Goal: Task Accomplishment & Management: Manage account settings

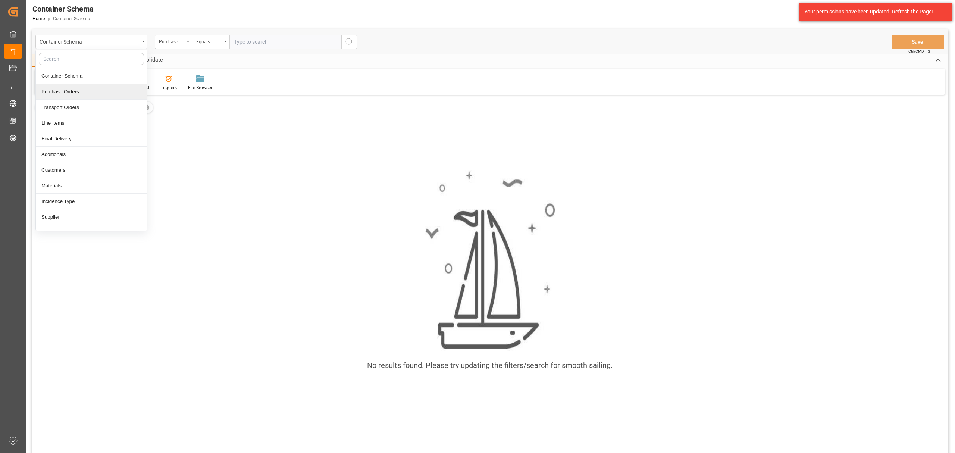
click at [79, 90] on div "Purchase Orders" at bounding box center [91, 92] width 111 height 16
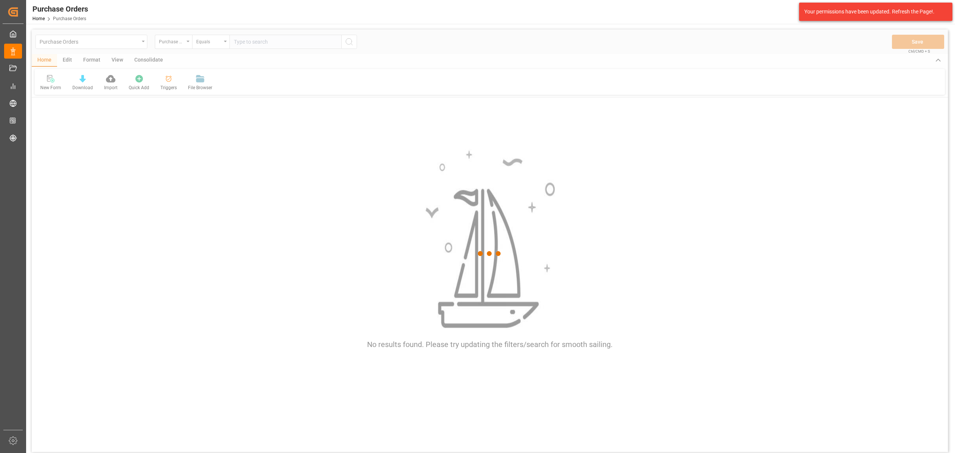
click at [181, 44] on div at bounding box center [490, 253] width 916 height 448
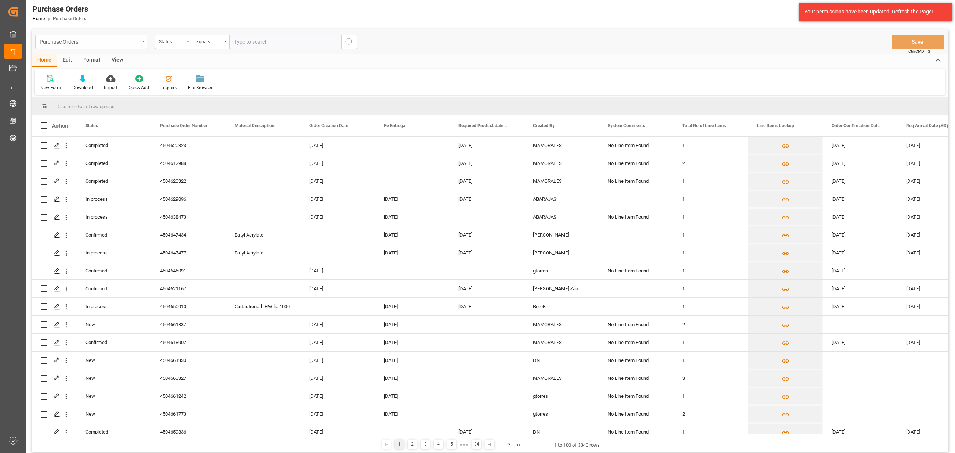
click at [115, 41] on div "Purchase Orders" at bounding box center [90, 41] width 100 height 9
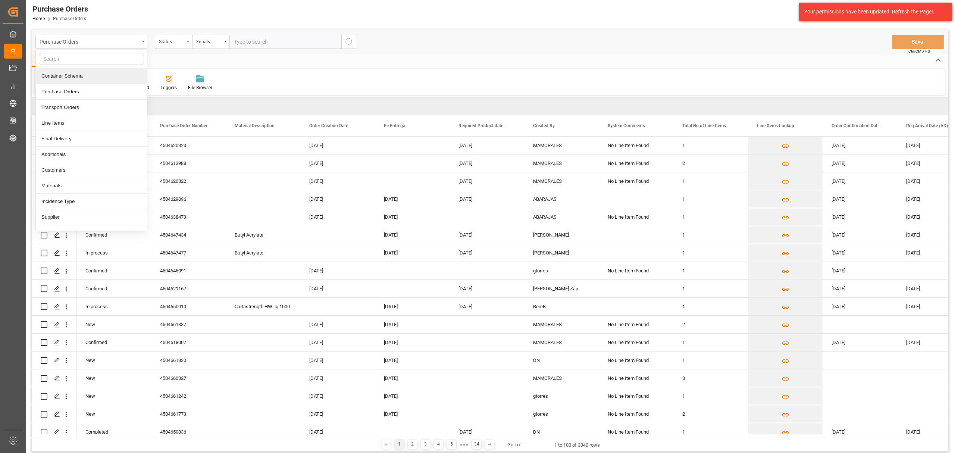
click at [82, 76] on div "Container Schema" at bounding box center [91, 76] width 111 height 16
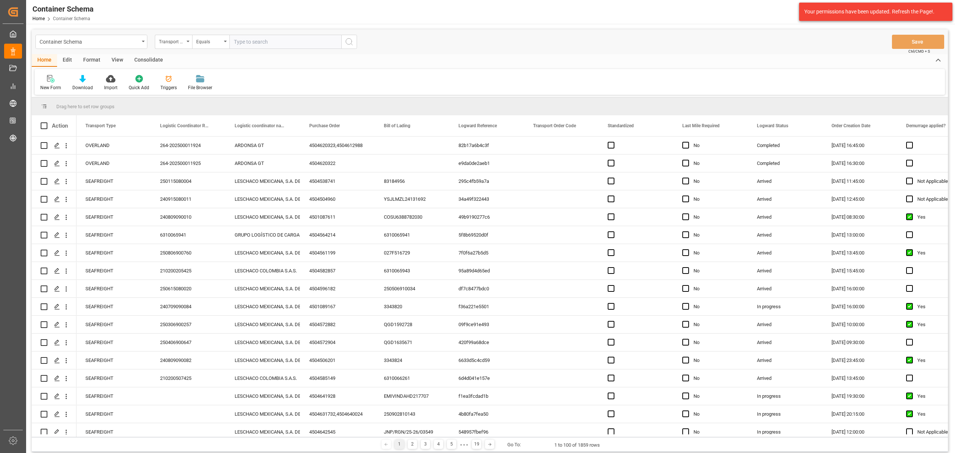
click at [163, 32] on div "Container Schema Transport Type Equals Save Ctrl/CMD + S" at bounding box center [490, 41] width 916 height 25
drag, startPoint x: 169, startPoint y: 39, endPoint x: 174, endPoint y: 44, distance: 6.9
click at [169, 39] on div "Transport Type" at bounding box center [171, 41] width 25 height 9
click at [193, 123] on div "Purchase Order" at bounding box center [210, 123] width 111 height 16
click at [214, 34] on div "Container Schema Purchase Order Equals Save Ctrl/CMD + S" at bounding box center [490, 41] width 916 height 25
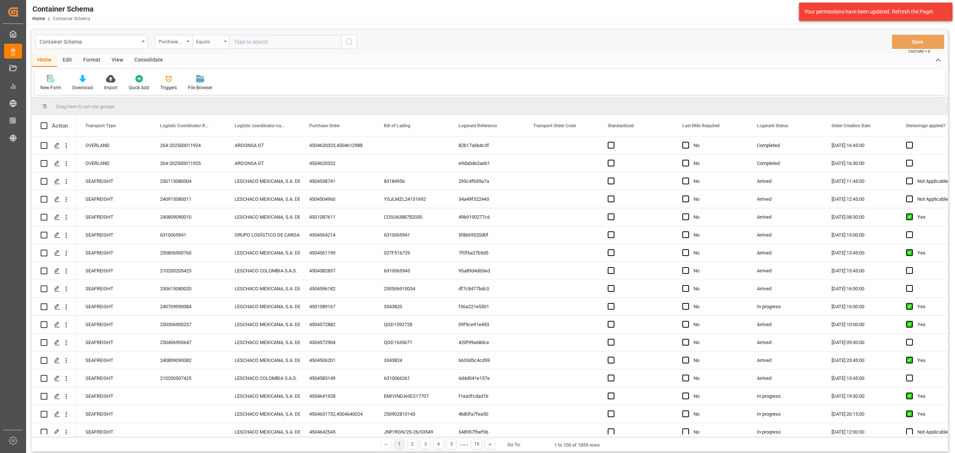
click at [215, 45] on div "Equals" at bounding box center [208, 41] width 25 height 9
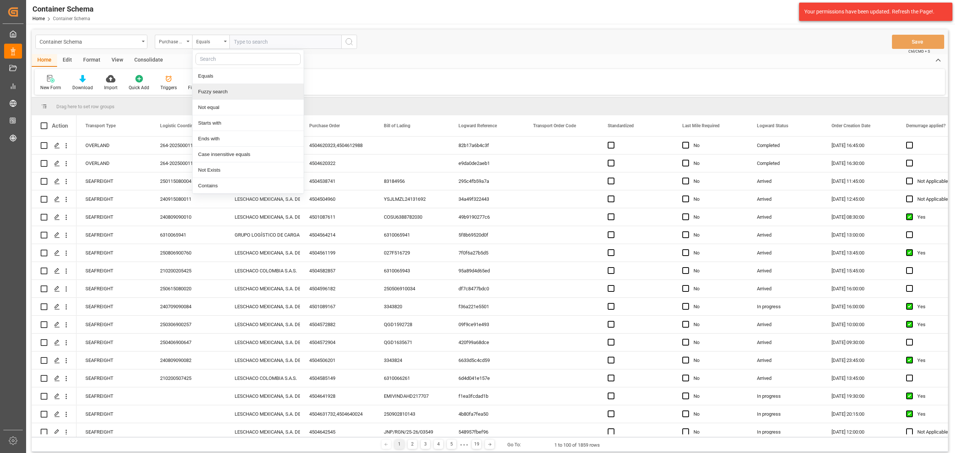
click at [231, 90] on div "Fuzzy search" at bounding box center [248, 92] width 111 height 16
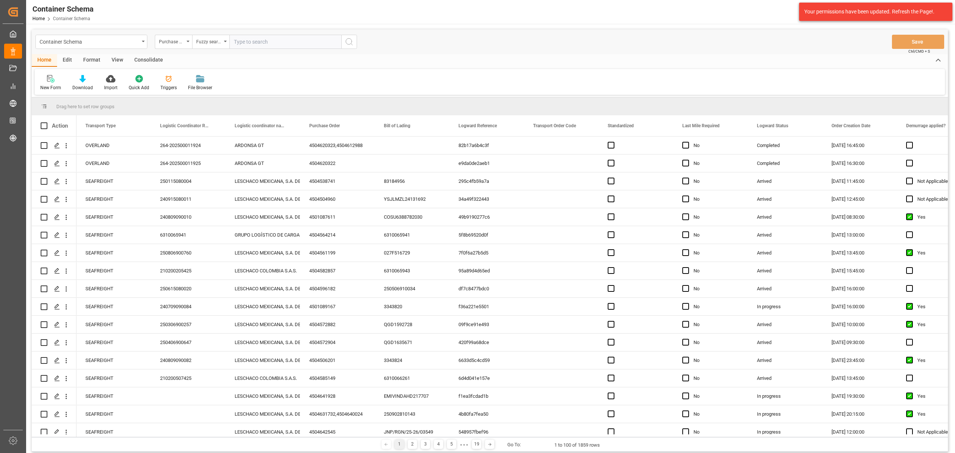
click at [260, 39] on input "text" at bounding box center [285, 42] width 112 height 14
paste input "4504653036"
type input "4504653036"
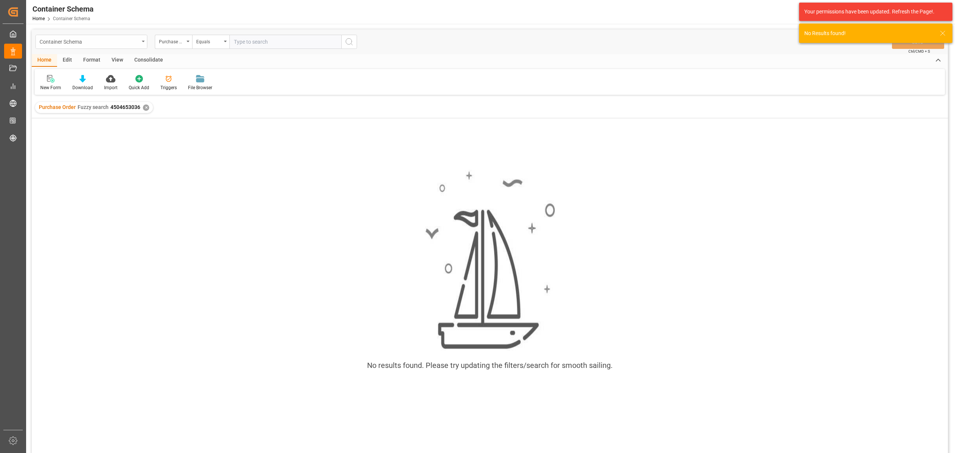
click at [134, 42] on div "Container Schema" at bounding box center [90, 41] width 100 height 9
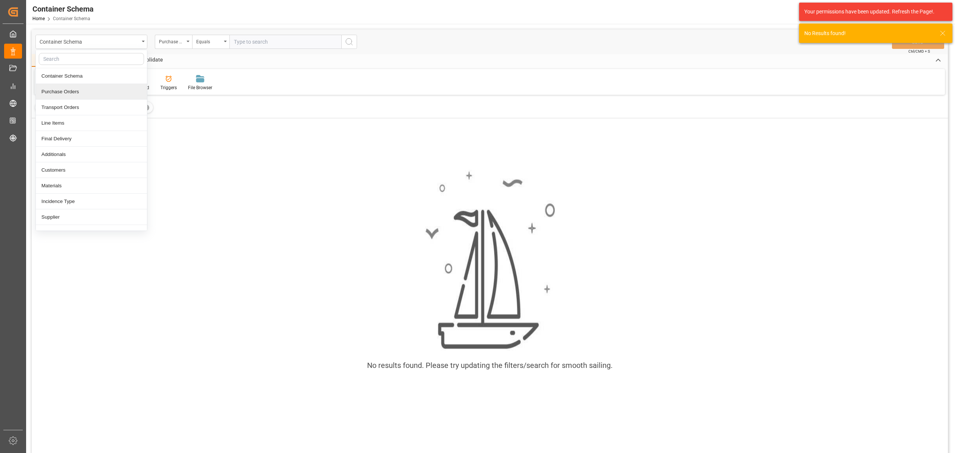
click at [91, 96] on div "Purchase Orders" at bounding box center [91, 92] width 111 height 16
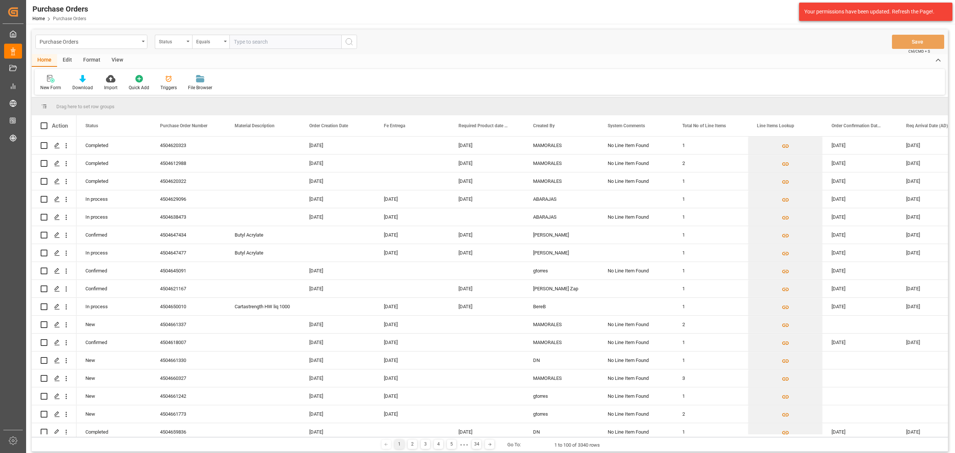
click at [181, 42] on div "Status" at bounding box center [171, 41] width 25 height 9
click at [204, 92] on div "Purchase Order Number" at bounding box center [210, 92] width 111 height 16
click at [205, 39] on div "Equals" at bounding box center [208, 41] width 25 height 9
click at [229, 94] on div "Fuzzy search" at bounding box center [248, 92] width 111 height 16
click at [257, 43] on input "text" at bounding box center [285, 42] width 112 height 14
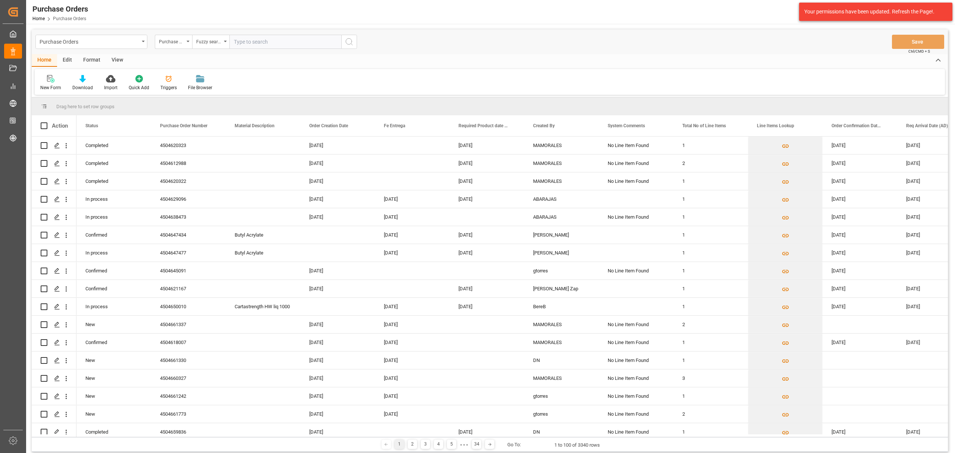
paste input "4504653036"
type input "4504653036"
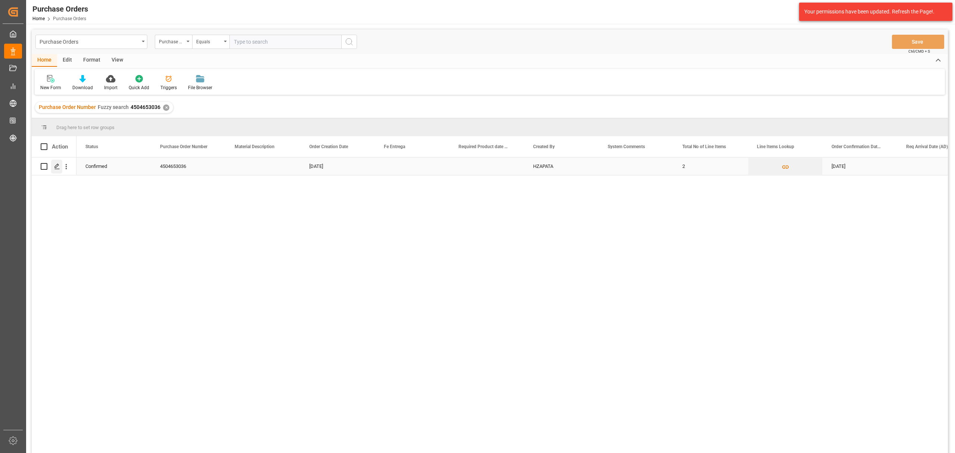
click at [57, 167] on icon "Press SPACE to select this row." at bounding box center [57, 166] width 6 height 6
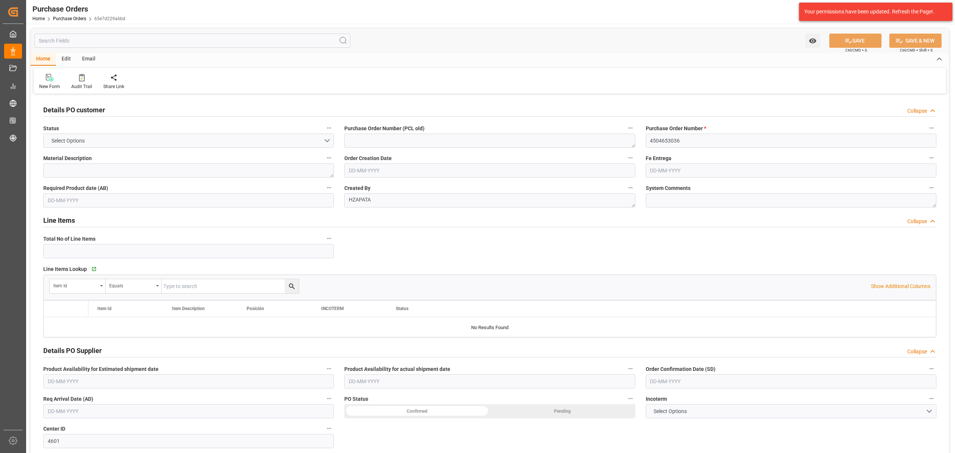
type input "2"
type input "[DATE]"
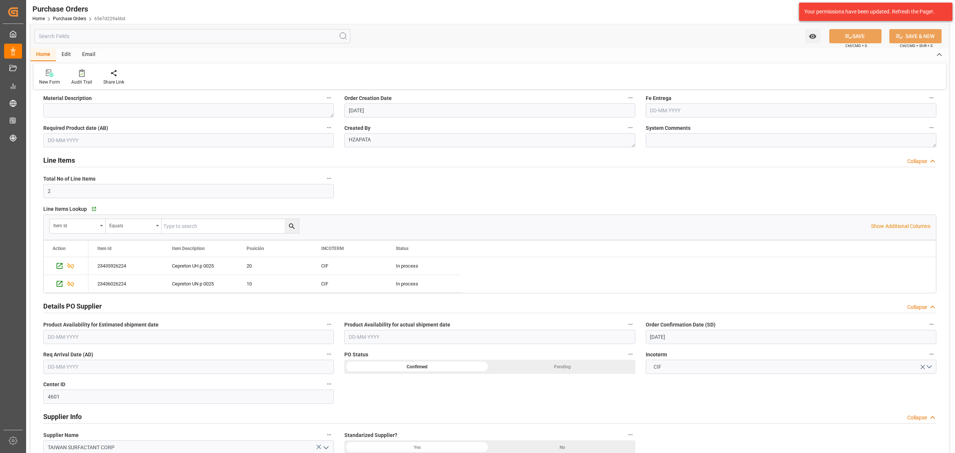
scroll to position [50, 0]
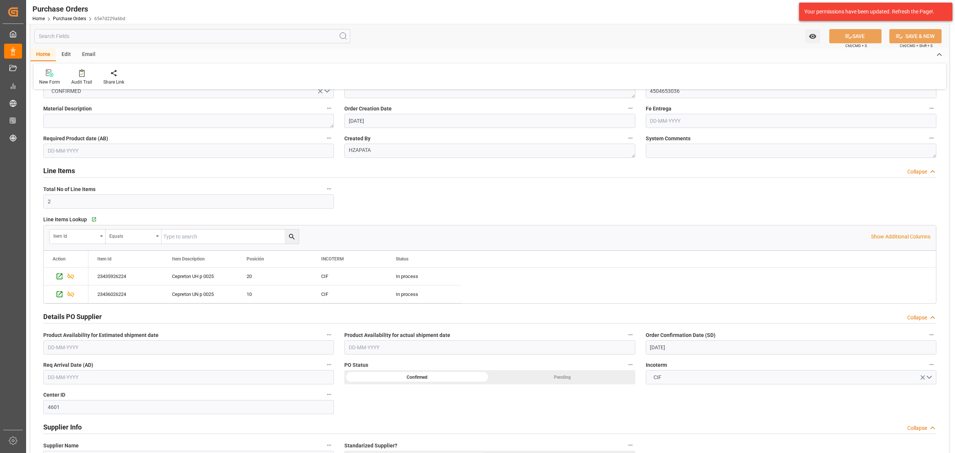
click at [698, 349] on input "[DATE]" at bounding box center [791, 347] width 291 height 14
click at [651, 283] on div "8" at bounding box center [655, 281] width 9 height 9
type input "[DATE]"
click at [849, 32] on button "SAVE" at bounding box center [855, 36] width 52 height 14
click at [806, 40] on button "Watch Option" at bounding box center [812, 36] width 15 height 14
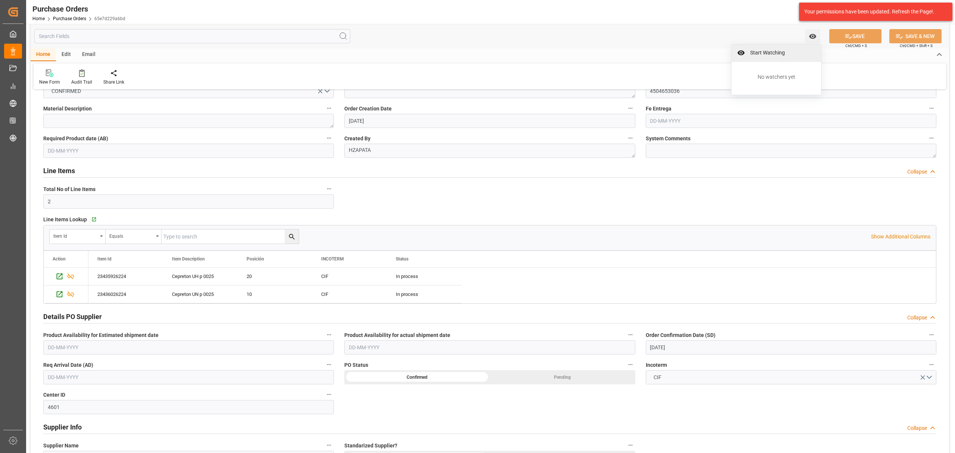
click at [782, 52] on span "Start Watching" at bounding box center [782, 53] width 68 height 8
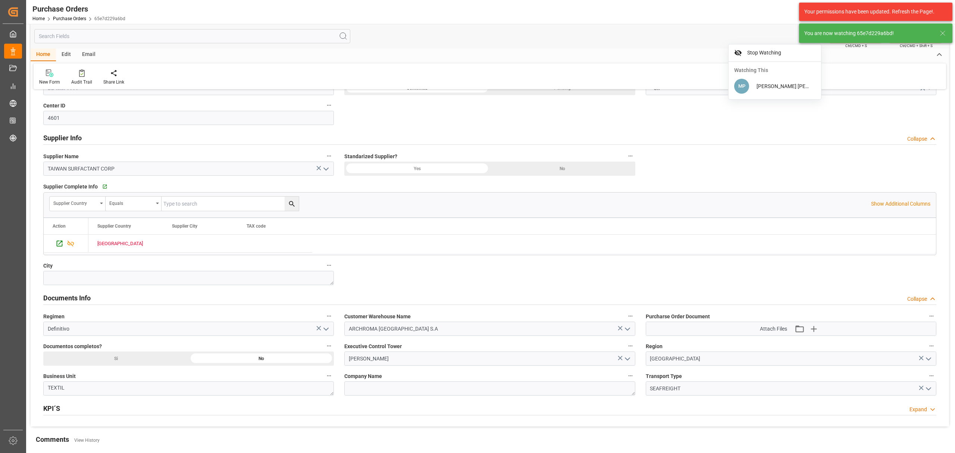
scroll to position [398, 0]
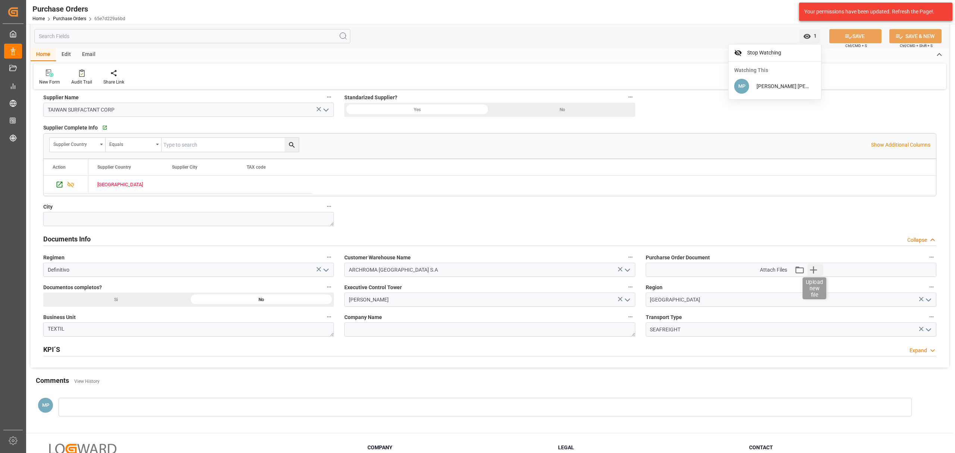
click at [815, 273] on icon "button" at bounding box center [814, 270] width 12 height 12
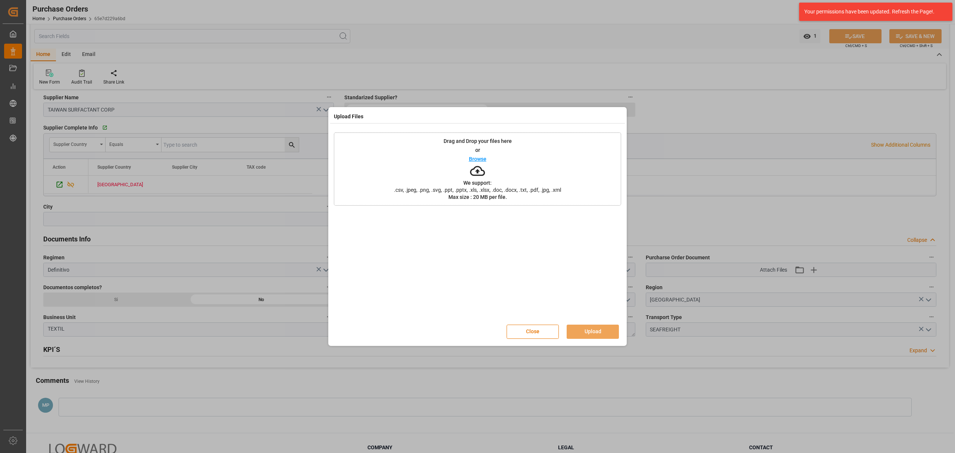
click at [472, 156] on p "Browse" at bounding box center [478, 158] width 18 height 5
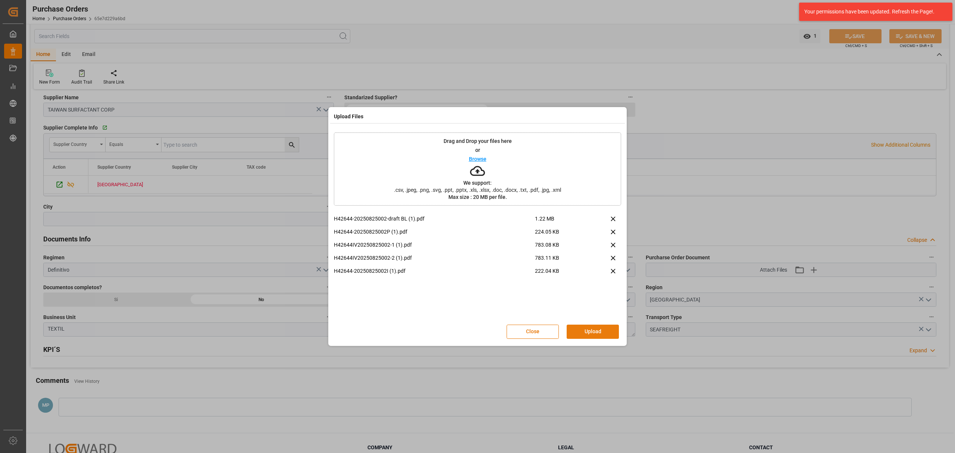
click at [596, 335] on button "Upload" at bounding box center [593, 332] width 52 height 14
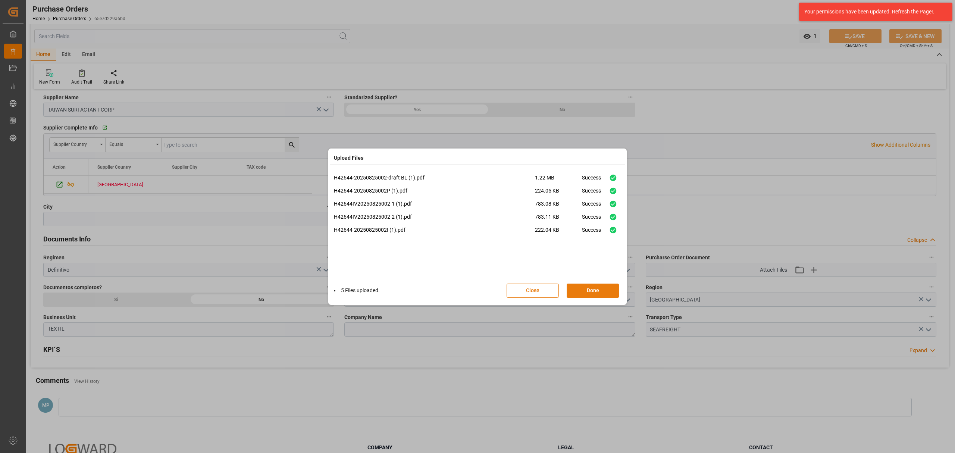
click at [585, 290] on button "Done" at bounding box center [593, 291] width 52 height 14
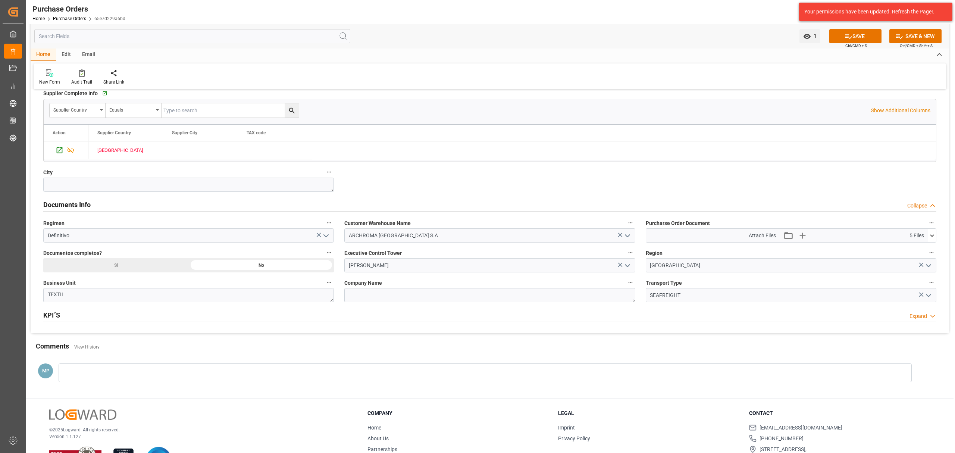
scroll to position [464, 0]
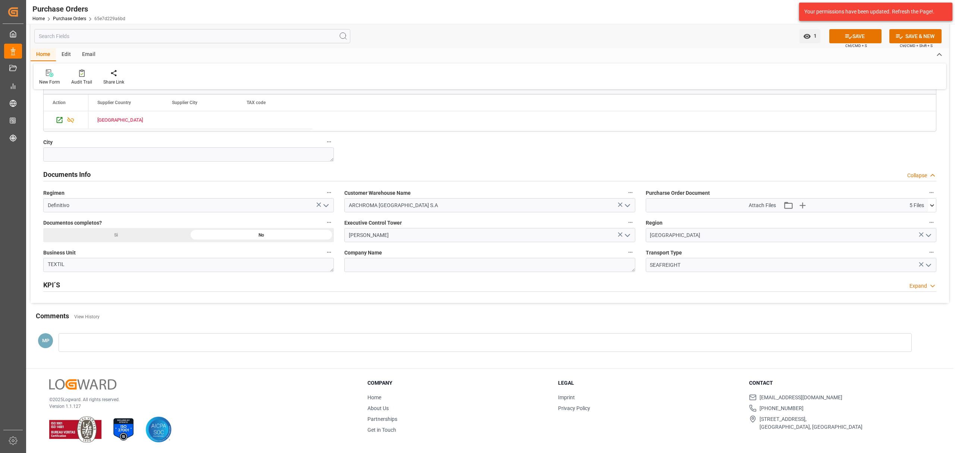
click at [138, 342] on div at bounding box center [485, 342] width 853 height 19
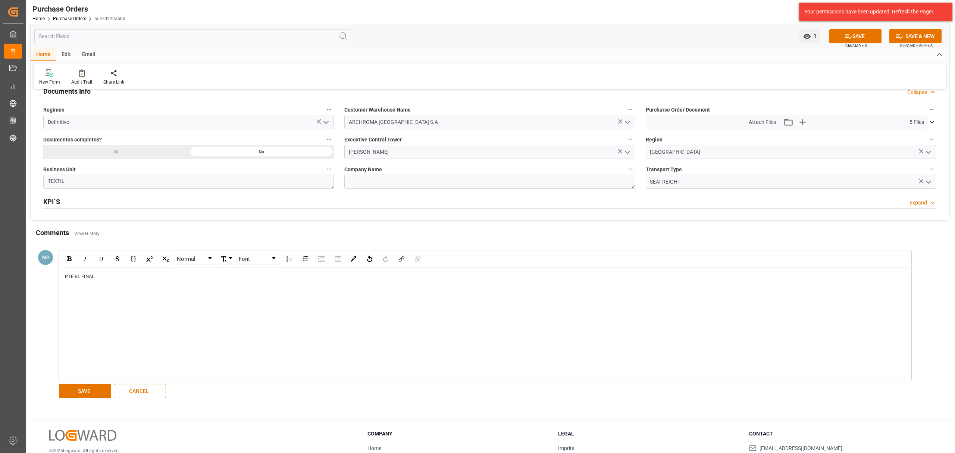
scroll to position [599, 0]
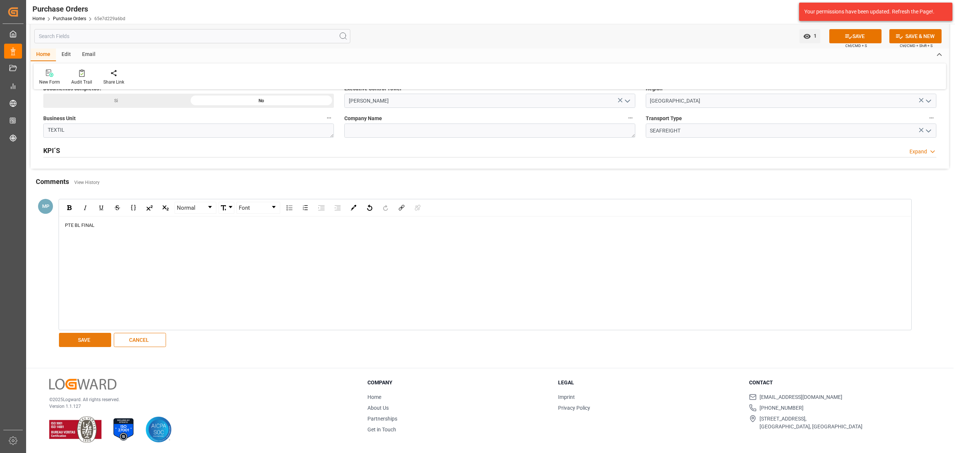
click at [99, 339] on button "SAVE" at bounding box center [85, 340] width 52 height 14
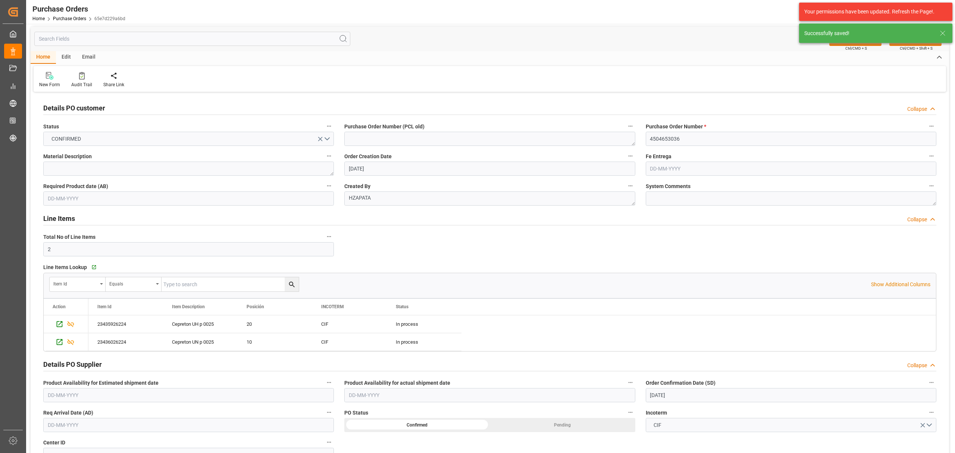
scroll to position [0, 0]
click at [82, 58] on div "Email" at bounding box center [88, 59] width 25 height 13
click at [51, 82] on div "Send Email" at bounding box center [51, 81] width 34 height 16
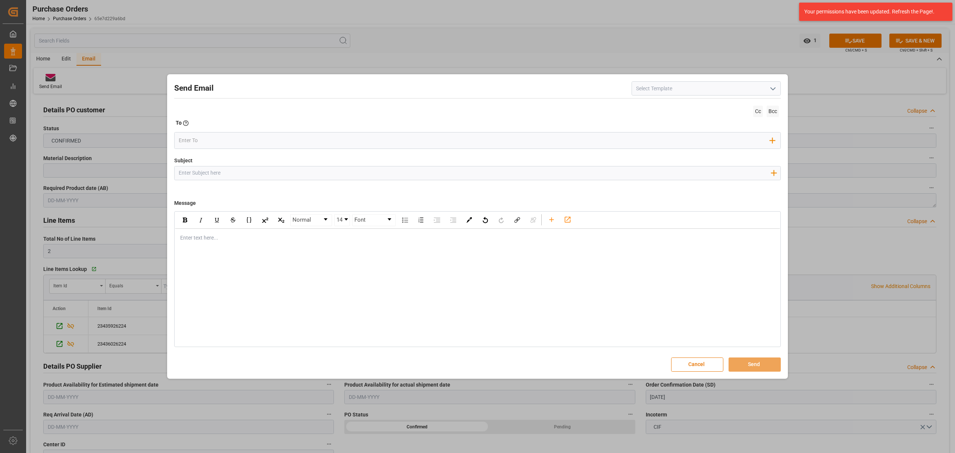
click at [236, 169] on input "Subject" at bounding box center [475, 172] width 600 height 13
paste input "PO 4504653036//TE//DOCUMENTOS//TAIWAN [MEDICAL_DATA] CORP/7ARCHROMA [GEOGRAPHIC…"
drag, startPoint x: 413, startPoint y: 171, endPoint x: 393, endPoint y: 172, distance: 19.8
click at [393, 173] on input "PO 4504653036//TE//DOCUMENTOS//TAIWAN [MEDICAL_DATA] CORP/7ARCHROMA [GEOGRAPHIC…" at bounding box center [475, 172] width 600 height 13
type input "PO 4504653036//TE//DOCUMENTOS//TAIWAN [MEDICAL_DATA] CORP/7ARCHROMA [GEOGRAPHIC…"
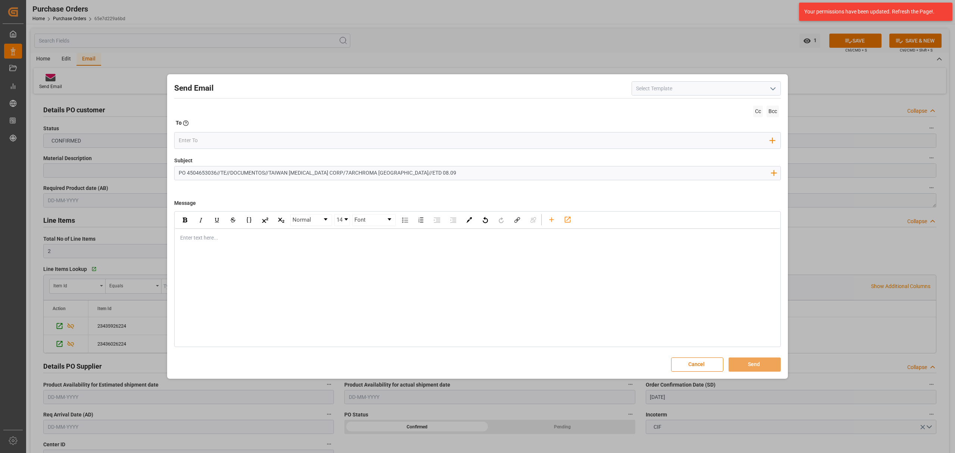
click at [227, 238] on div "rdw-editor" at bounding box center [478, 238] width 594 height 8
click at [244, 239] on div "rdw-editor" at bounding box center [478, 238] width 594 height 8
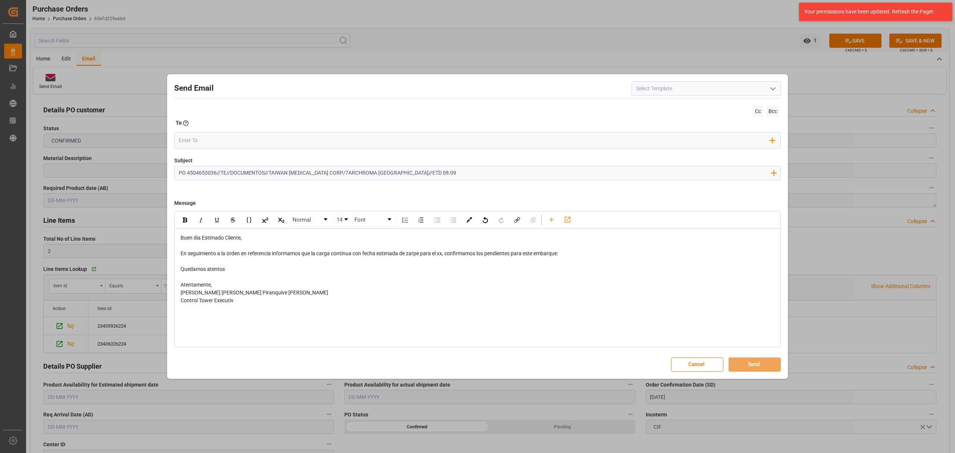
click at [442, 253] on span "En seguimiento a la orden en referencia informamos que la carga continua con fe…" at bounding box center [370, 253] width 378 height 6
drag, startPoint x: 445, startPoint y: 256, endPoint x: 439, endPoint y: 256, distance: 5.2
click at [439, 256] on span "En seguimiento a la orden en referencia informamos que la carga continua con fe…" at bounding box center [370, 253] width 378 height 6
drag, startPoint x: 563, startPoint y: 257, endPoint x: 454, endPoint y: 255, distance: 108.2
click at [454, 255] on div "En seguimiento a la orden en referencia informamos que la carga continua con fe…" at bounding box center [478, 254] width 594 height 8
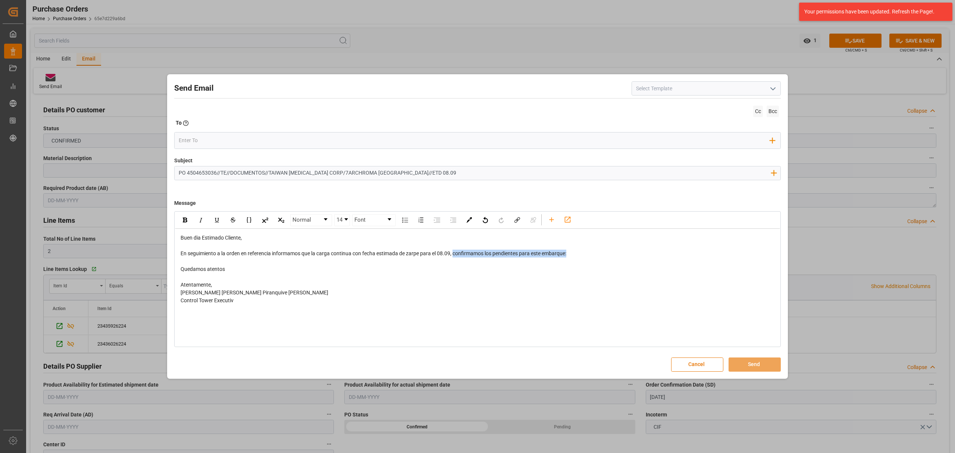
click at [580, 255] on div "En seguimiento a la orden en referencia informamos que la carga continua con fe…" at bounding box center [478, 254] width 594 height 8
click at [208, 147] on div "Add Field to To" at bounding box center [477, 140] width 607 height 17
click at [207, 138] on input "email" at bounding box center [475, 140] width 592 height 11
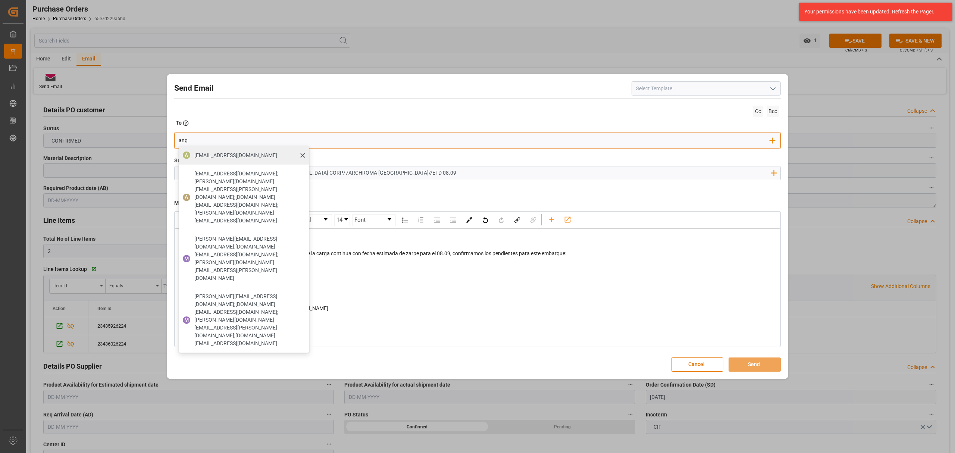
type input "ang"
click at [202, 155] on span "[EMAIL_ADDRESS][DOMAIN_NAME]" at bounding box center [235, 155] width 83 height 8
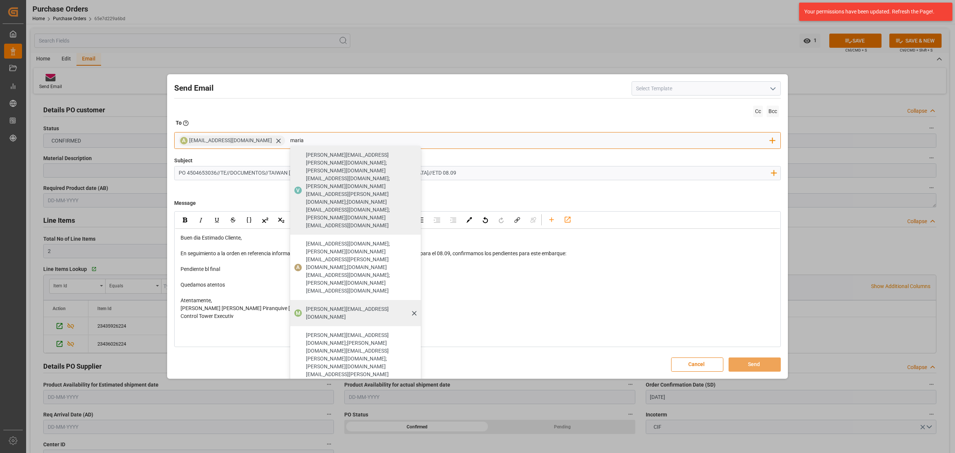
type input "maria"
click at [324, 305] on span "[PERSON_NAME][EMAIL_ADDRESS][DOMAIN_NAME]" at bounding box center [361, 313] width 110 height 16
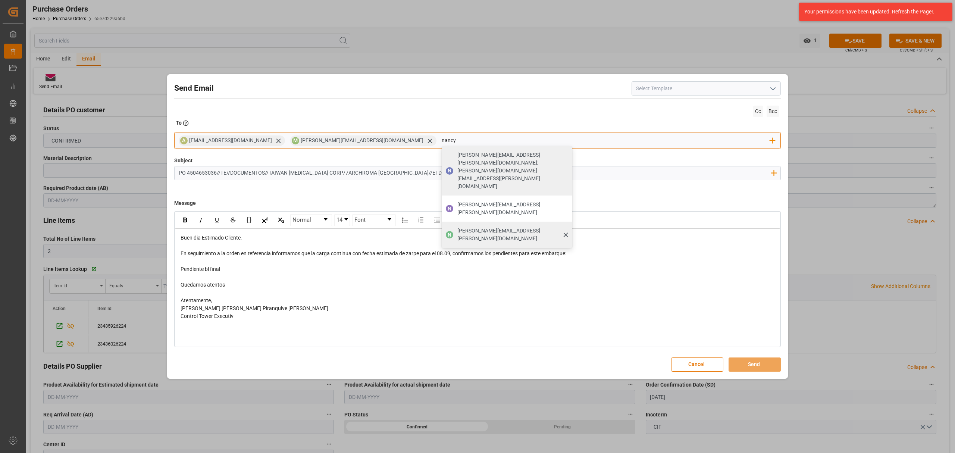
type input "nancy"
click at [458, 224] on div "[PERSON_NAME][EMAIL_ADDRESS][PERSON_NAME][DOMAIN_NAME]" at bounding box center [512, 234] width 115 height 21
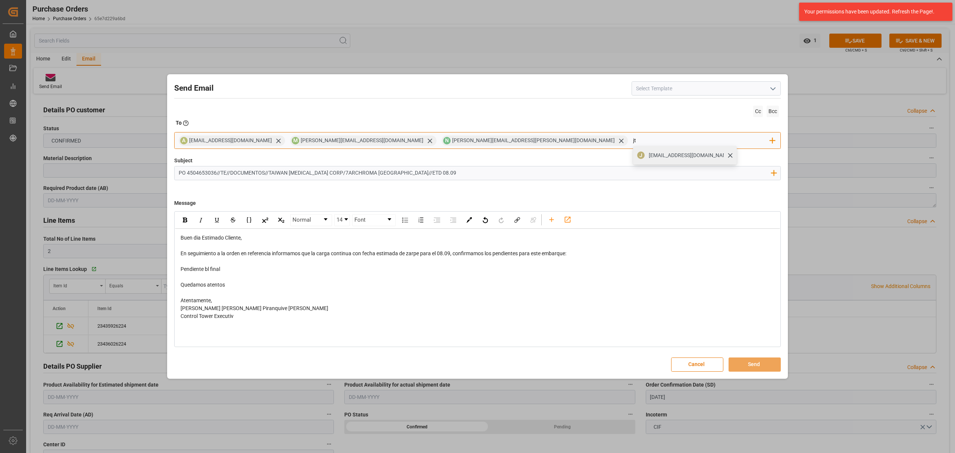
type input "jt"
click at [646, 160] on div "[EMAIL_ADDRESS][DOMAIN_NAME]" at bounding box center [690, 155] width 88 height 13
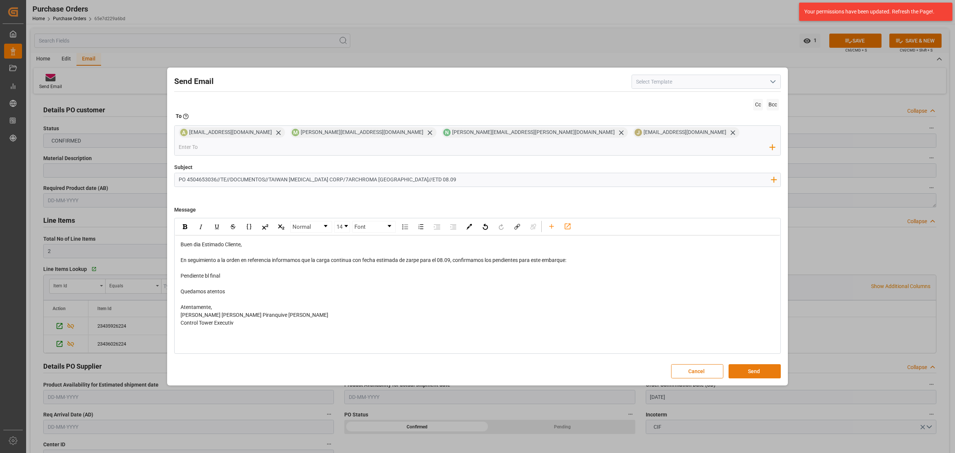
click at [751, 369] on button "Send" at bounding box center [755, 371] width 52 height 14
